Goal: Task Accomplishment & Management: Complete application form

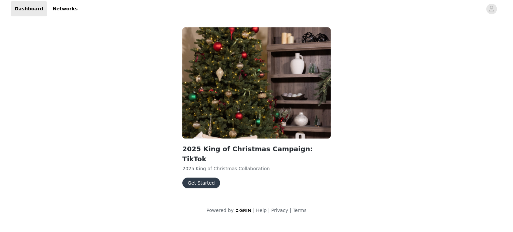
click at [207, 178] on button "Get Started" at bounding box center [201, 183] width 38 height 11
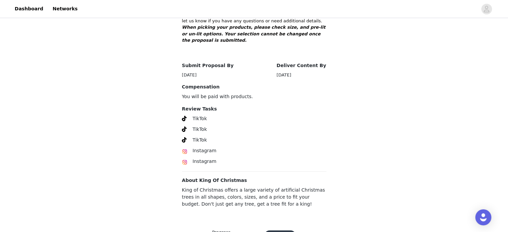
scroll to position [337, 0]
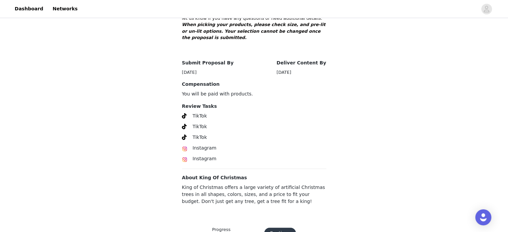
click at [209, 183] on section "2025 King of Christmas Campaign: TikTok Overview Thank you so much for your int…" at bounding box center [254, 22] width 160 height 392
click at [273, 228] on button "Continue" at bounding box center [280, 233] width 32 height 11
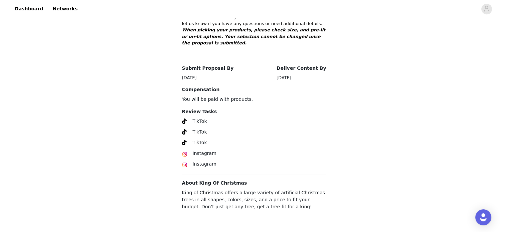
scroll to position [337, 0]
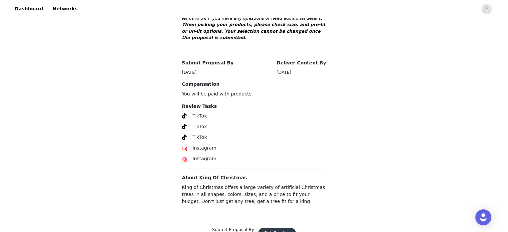
click at [276, 228] on button "Get Started" at bounding box center [277, 233] width 38 height 11
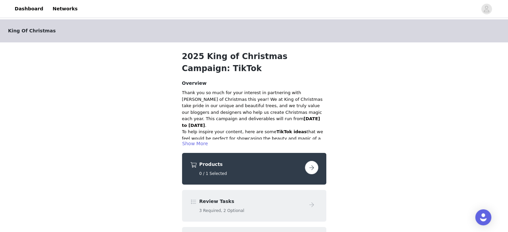
click at [317, 168] on button "button" at bounding box center [311, 167] width 13 height 13
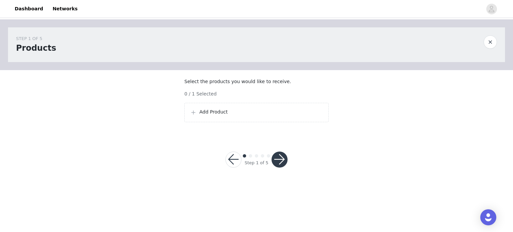
click at [255, 122] on div "Add Product" at bounding box center [256, 112] width 144 height 19
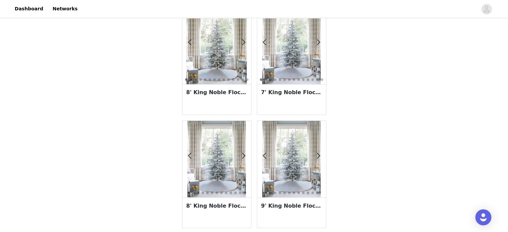
scroll to position [1189, 0]
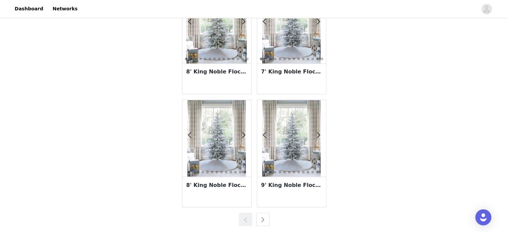
click at [262, 219] on button "button" at bounding box center [262, 219] width 13 height 13
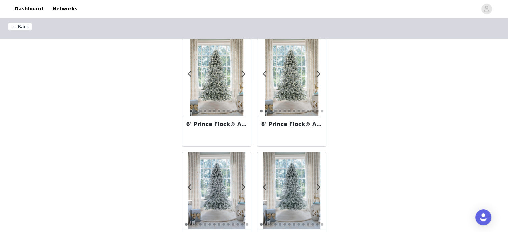
scroll to position [0, 0]
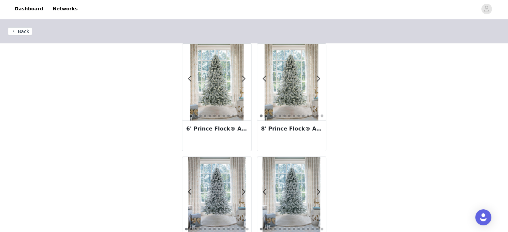
click at [17, 31] on button "Back" at bounding box center [20, 31] width 24 height 8
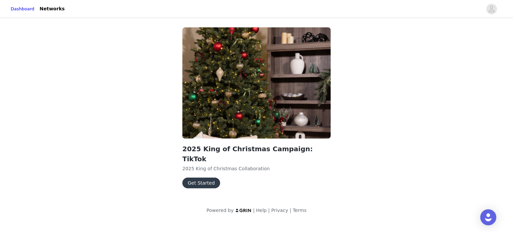
click at [200, 178] on button "Get Started" at bounding box center [201, 183] width 38 height 11
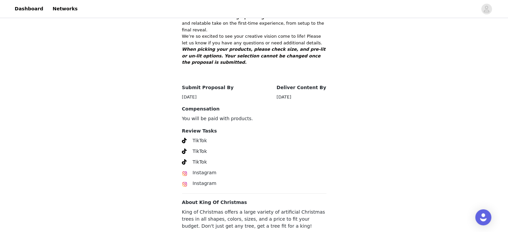
scroll to position [337, 0]
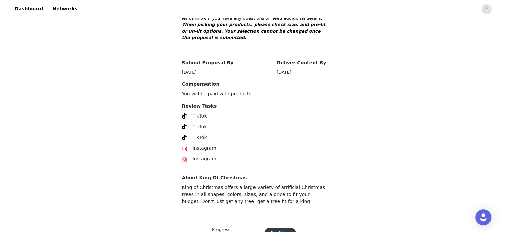
click at [268, 228] on button "Continue" at bounding box center [280, 233] width 32 height 11
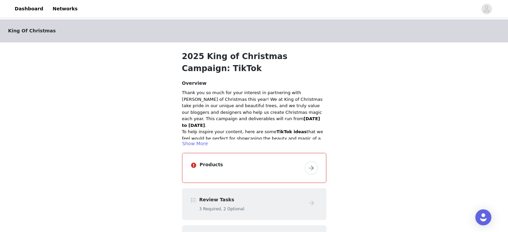
click at [254, 165] on h4 "Products" at bounding box center [251, 164] width 102 height 7
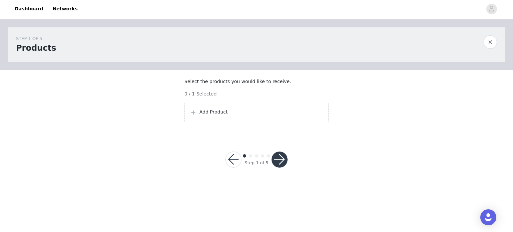
click at [260, 116] on p "Add Product" at bounding box center [261, 112] width 124 height 7
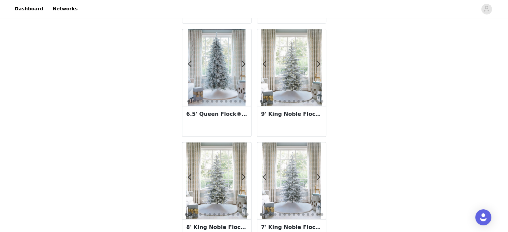
scroll to position [1189, 0]
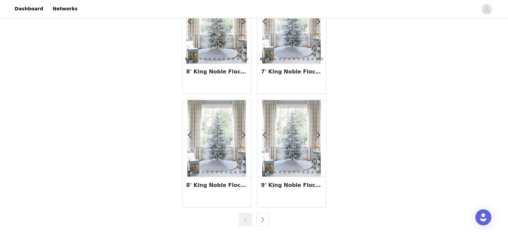
click at [260, 220] on button "button" at bounding box center [262, 219] width 13 height 13
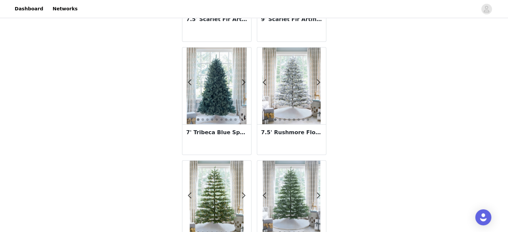
scroll to position [676, 0]
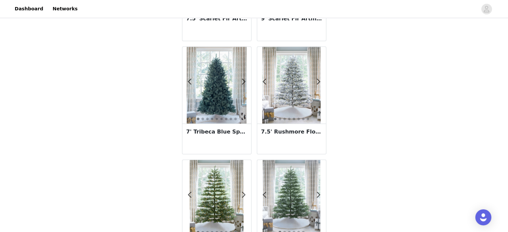
click at [240, 78] on img at bounding box center [217, 85] width 60 height 77
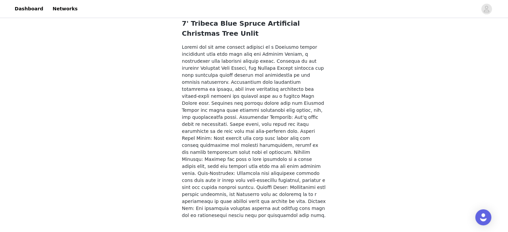
scroll to position [180, 0]
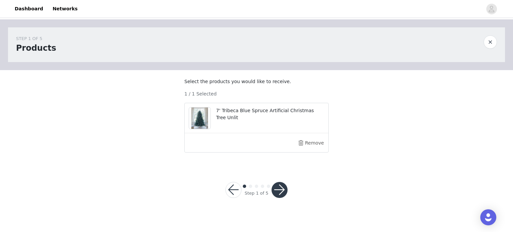
click at [366, 131] on div "STEP 1 OF 5 Products Select the products you would like to receive. 1 / 1 Selec…" at bounding box center [256, 92] width 513 height 147
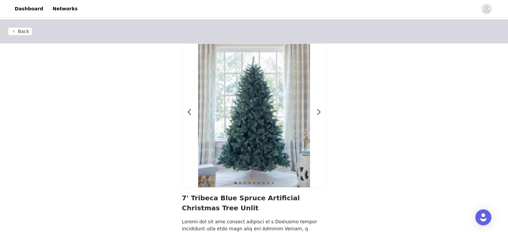
click at [19, 33] on button "Back" at bounding box center [20, 31] width 24 height 8
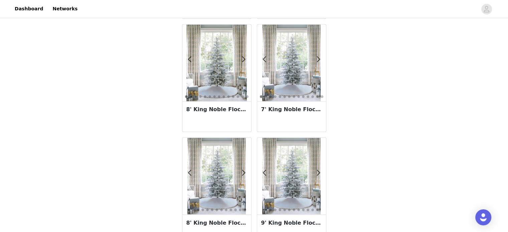
scroll to position [1189, 0]
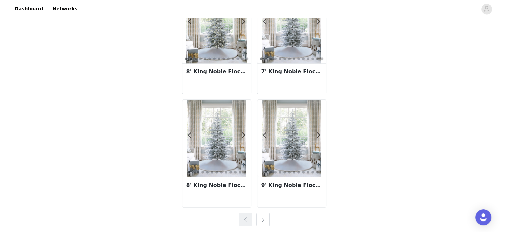
click at [264, 219] on button "button" at bounding box center [262, 219] width 13 height 13
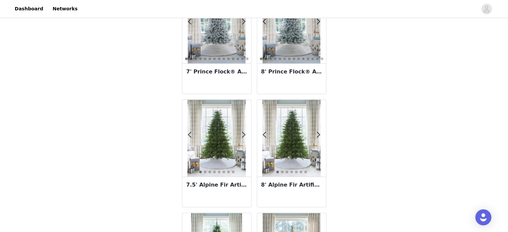
scroll to position [676, 0]
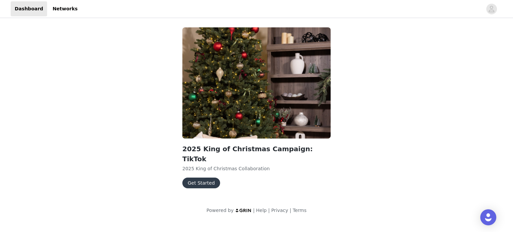
click at [204, 178] on button "Get Started" at bounding box center [201, 183] width 38 height 11
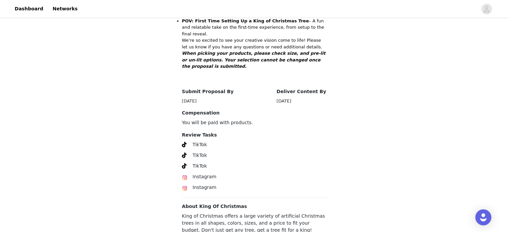
scroll to position [337, 0]
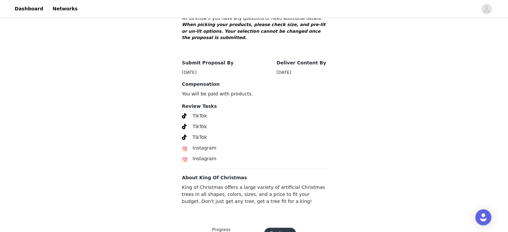
click at [275, 228] on button "Continue" at bounding box center [280, 233] width 32 height 11
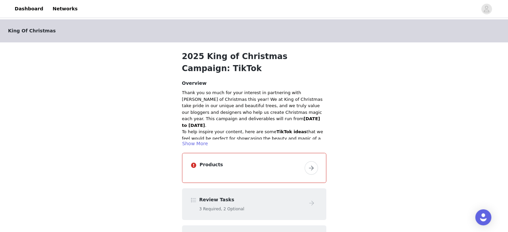
click at [275, 203] on div "Review Tasks 3 Required, 2 Optional" at bounding box center [250, 204] width 103 height 16
click at [278, 170] on div "Products" at bounding box center [251, 166] width 102 height 10
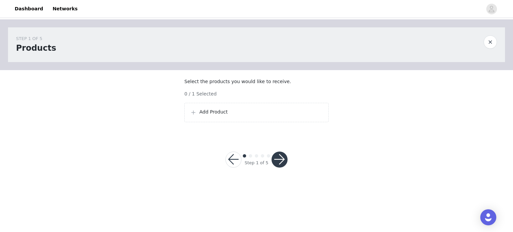
click at [303, 97] on section "Select the products you would like to receive. 0 / 1 Selected Add Product" at bounding box center [256, 102] width 160 height 65
click at [296, 116] on p "Add Product" at bounding box center [261, 112] width 124 height 7
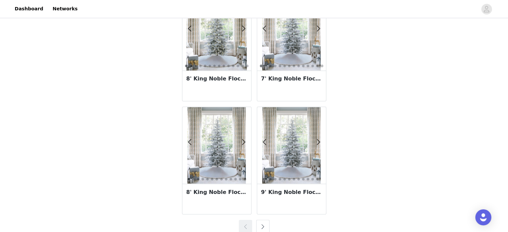
scroll to position [1189, 0]
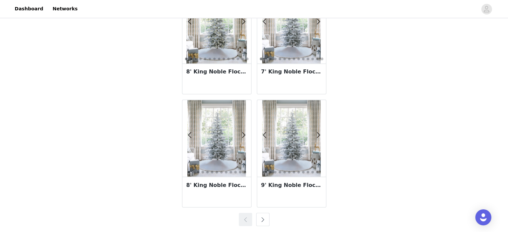
click at [264, 223] on button "button" at bounding box center [262, 219] width 13 height 13
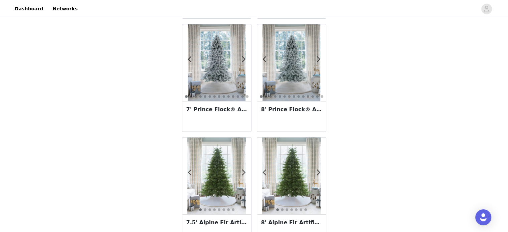
scroll to position [135, 0]
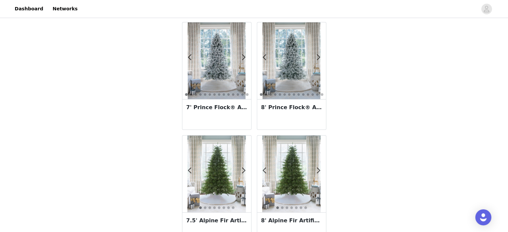
click at [240, 169] on img at bounding box center [216, 174] width 58 height 77
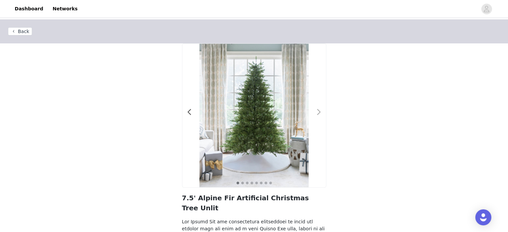
click at [320, 112] on span at bounding box center [319, 112] width 15 height 0
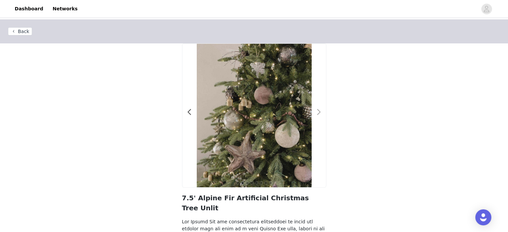
click at [320, 112] on span at bounding box center [319, 112] width 15 height 0
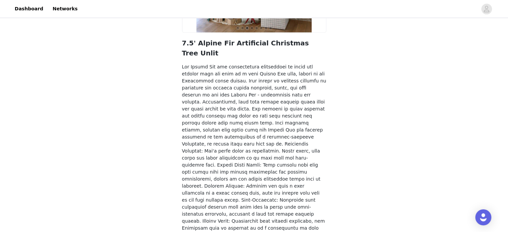
scroll to position [178, 0]
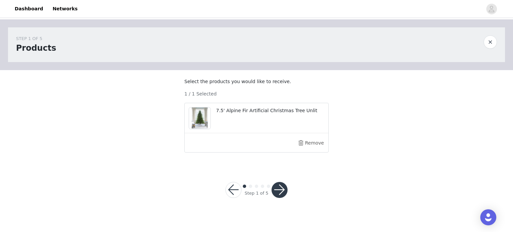
click at [283, 195] on button "button" at bounding box center [280, 190] width 16 height 16
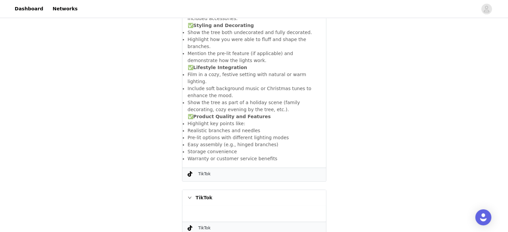
scroll to position [262, 0]
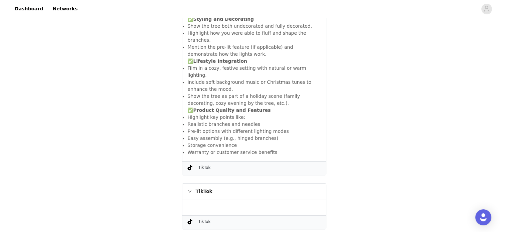
click at [199, 184] on div "TikTok" at bounding box center [254, 191] width 144 height 15
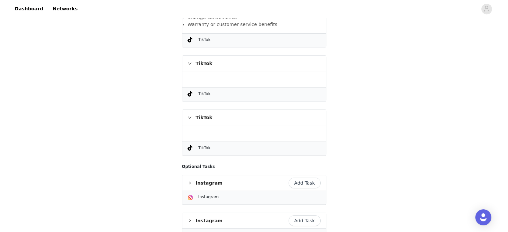
scroll to position [441, 0]
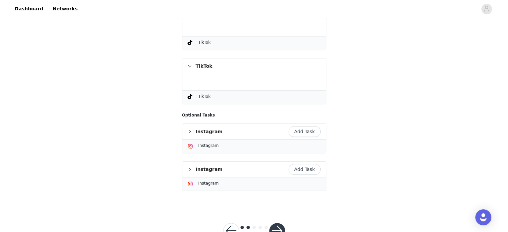
click at [278, 223] on button "button" at bounding box center [277, 231] width 16 height 16
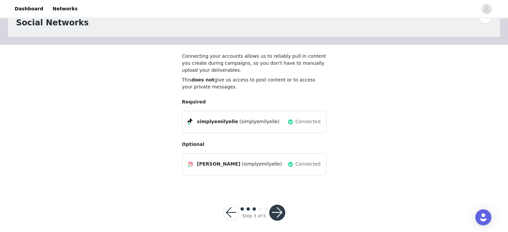
scroll to position [29, 0]
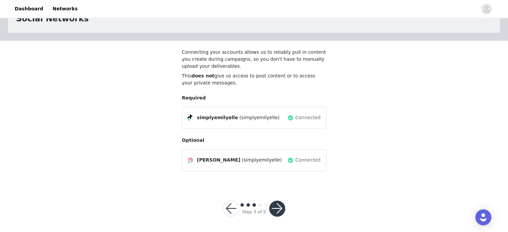
click at [277, 212] on button "button" at bounding box center [277, 209] width 16 height 16
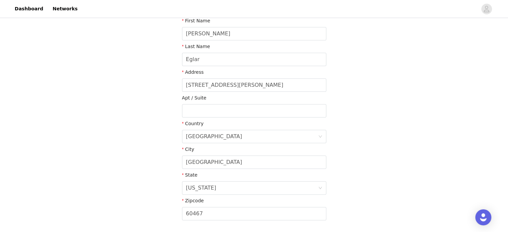
scroll to position [180, 0]
